Goal: Task Accomplishment & Management: Use online tool/utility

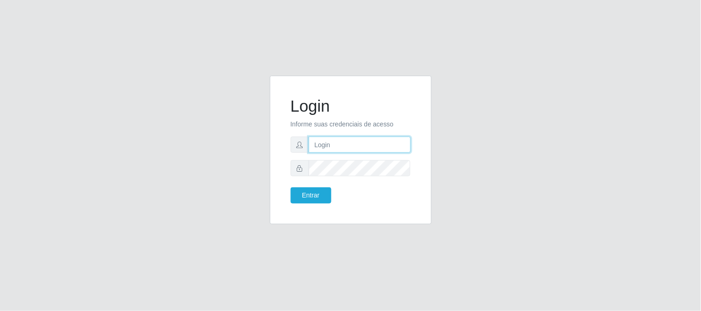
click at [357, 143] on input "text" at bounding box center [359, 145] width 102 height 16
type input "[EMAIL_ADDRESS][DOMAIN_NAME]"
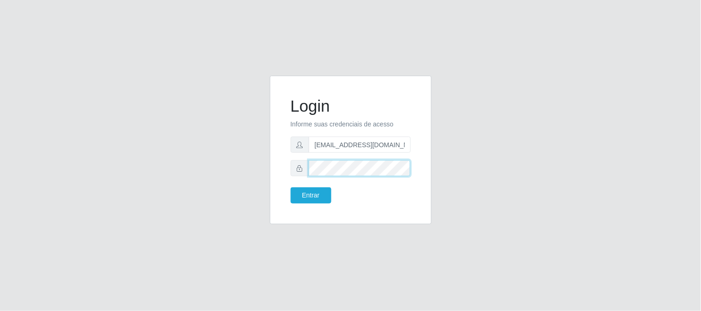
click at [290, 187] on button "Entrar" at bounding box center [310, 195] width 41 height 16
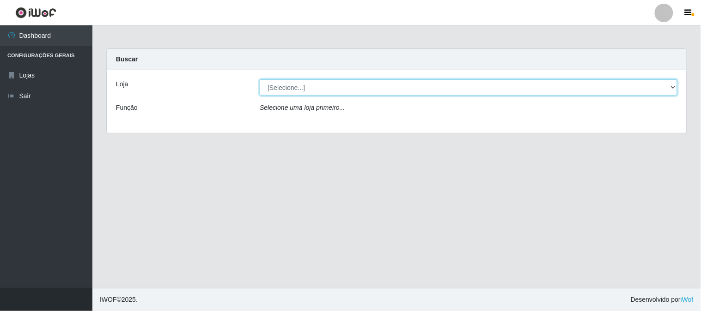
click at [375, 89] on select "[Selecione...] Queiroz Atacadão - [GEOGRAPHIC_DATA]" at bounding box center [468, 87] width 417 height 16
select select "464"
click at [260, 79] on select "[Selecione...] Queiroz Atacadão - [GEOGRAPHIC_DATA]" at bounding box center [468, 87] width 417 height 16
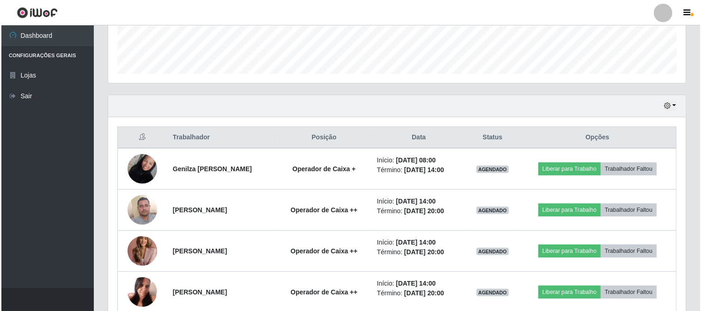
scroll to position [308, 0]
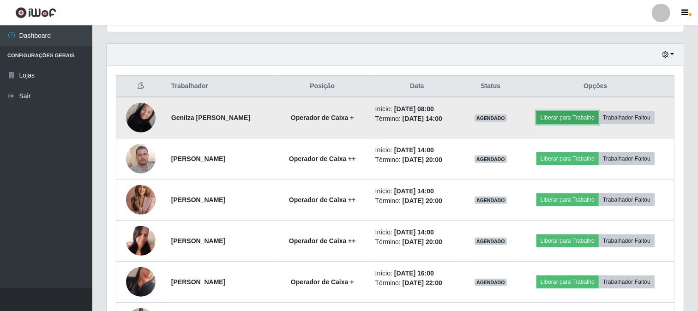
click at [579, 118] on button "Liberar para Trabalho" at bounding box center [568, 117] width 62 height 13
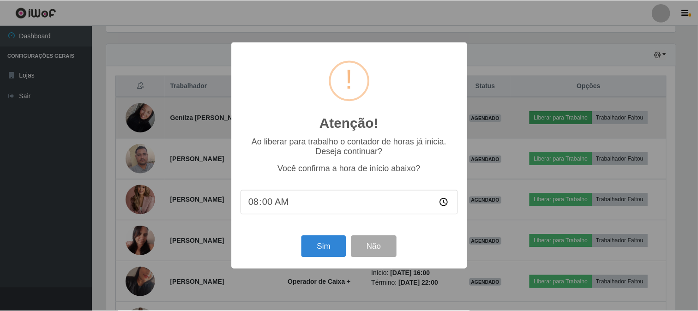
scroll to position [191, 571]
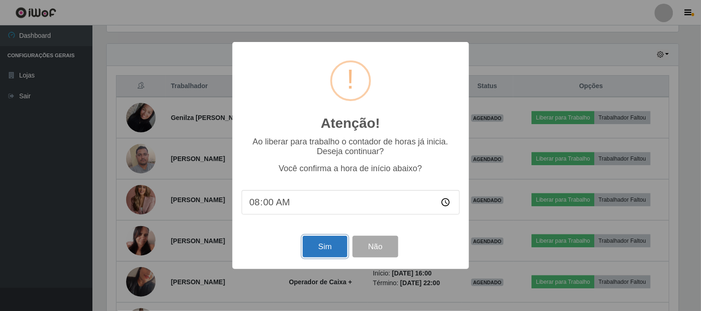
click at [326, 243] on button "Sim" at bounding box center [324, 247] width 45 height 22
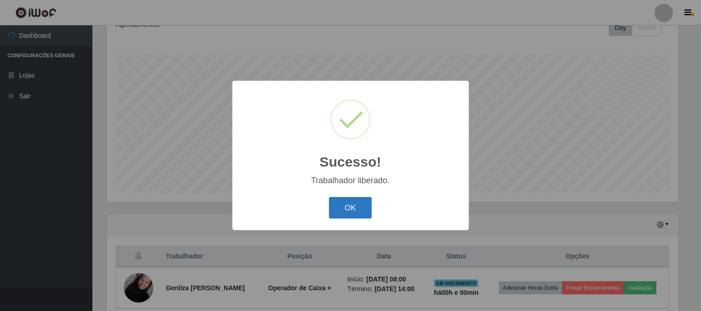
click at [359, 205] on button "OK" at bounding box center [350, 208] width 43 height 22
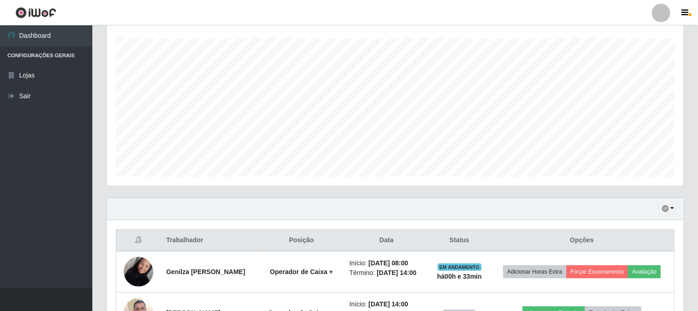
scroll to position [154, 0]
click at [670, 202] on div "Hoje 1 dia 3 dias 1 Semana Não encerrados" at bounding box center [395, 209] width 577 height 22
drag, startPoint x: 673, startPoint y: 215, endPoint x: 668, endPoint y: 211, distance: 7.2
click at [671, 215] on div "Hoje 1 dia 3 dias 1 Semana Não encerrados" at bounding box center [395, 209] width 577 height 22
click at [667, 209] on icon "button" at bounding box center [665, 208] width 6 height 6
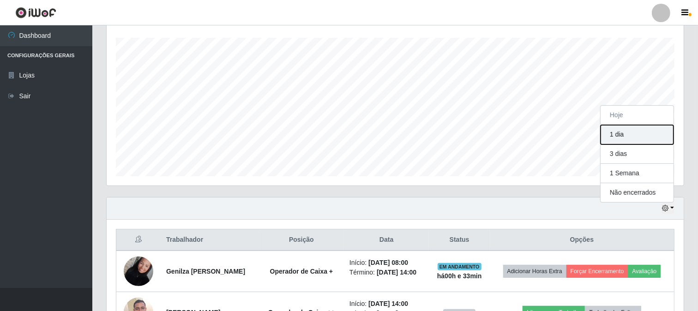
click at [643, 139] on button "1 dia" at bounding box center [637, 134] width 73 height 19
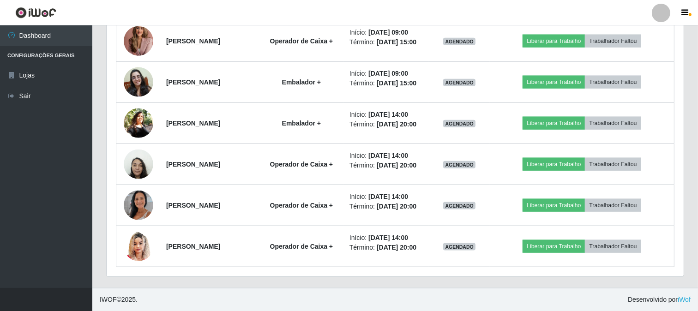
scroll to position [975, 0]
